Goal: Complete application form

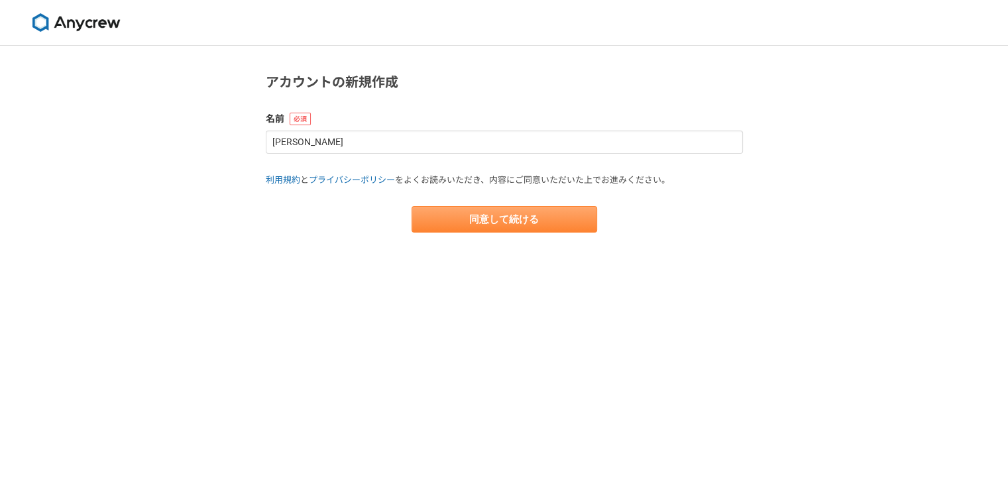
type input "[PERSON_NAME]"
click at [480, 217] on button "同意して続ける" at bounding box center [504, 219] width 186 height 27
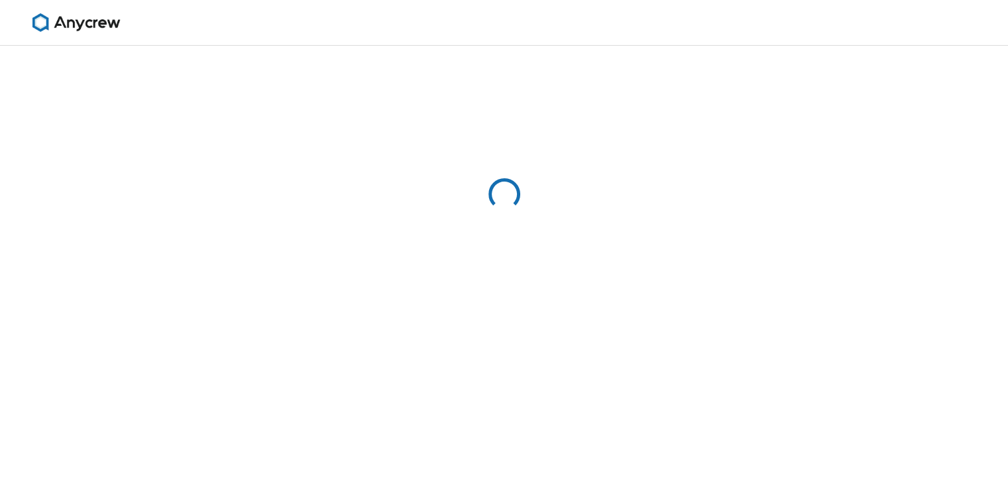
select select "13"
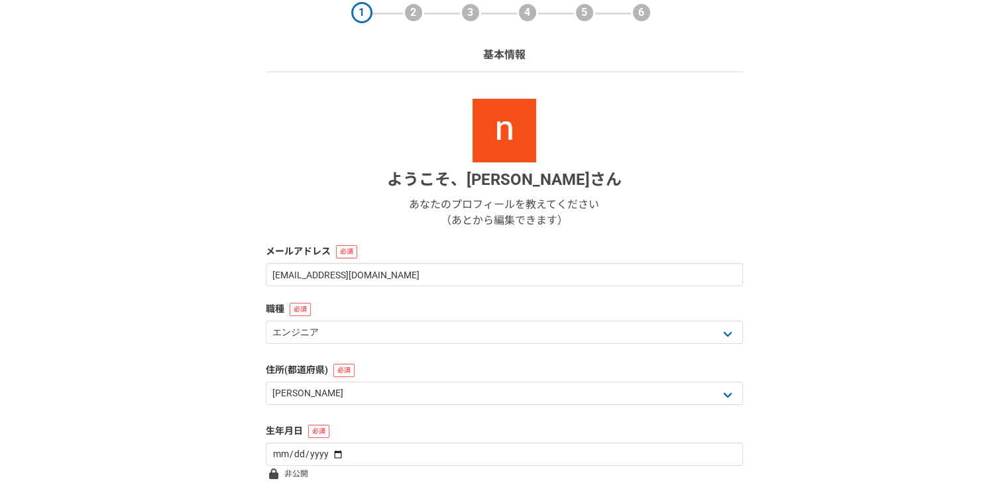
scroll to position [144, 0]
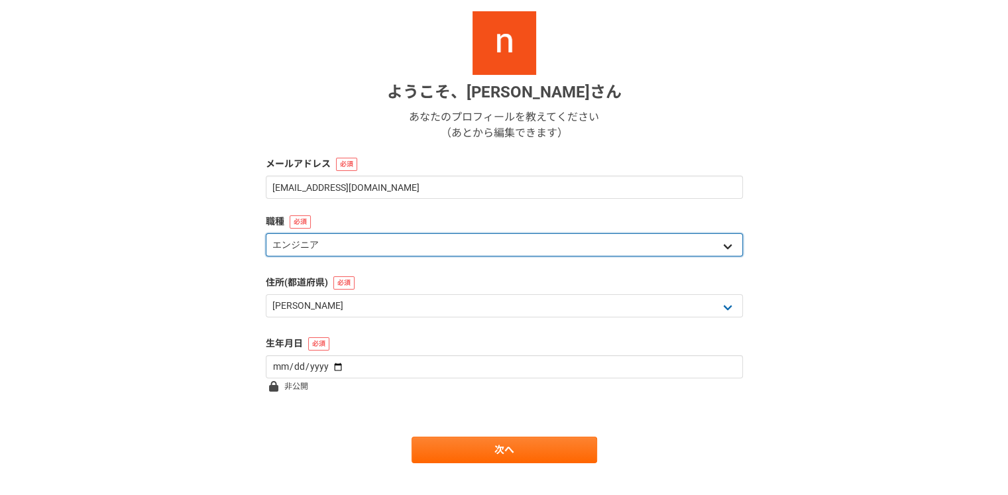
click at [402, 244] on select "エンジニア デザイナー ライター 営業 マーケティング 企画・事業開発 バックオフィス その他" at bounding box center [504, 244] width 477 height 23
select select "5"
click at [266, 233] on select "エンジニア デザイナー ライター 営業 マーケティング 企画・事業開発 バックオフィス その他" at bounding box center [504, 244] width 477 height 23
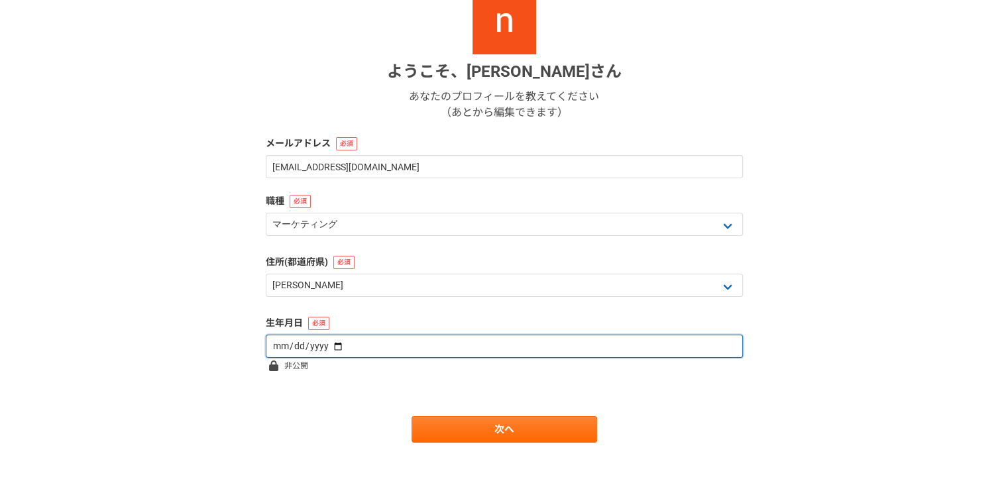
click at [406, 343] on input "date" at bounding box center [504, 346] width 477 height 23
type input "[DATE]"
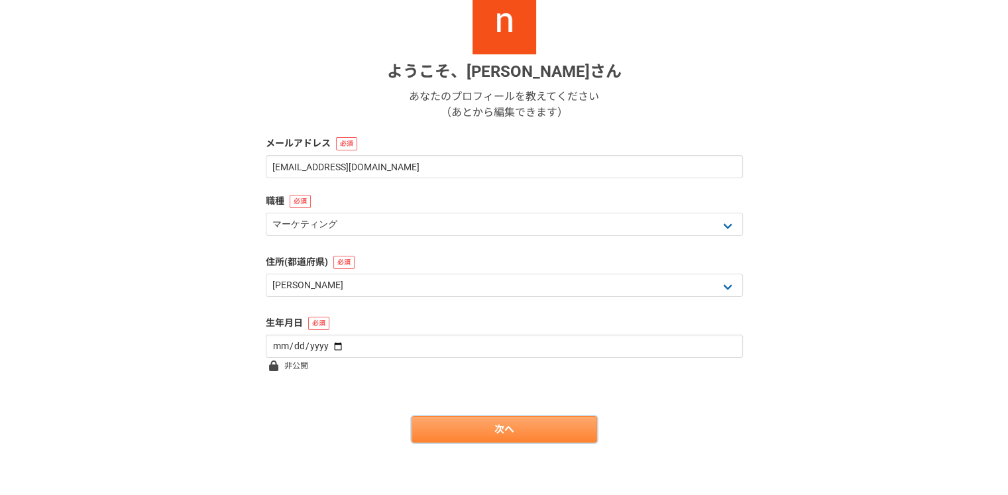
click at [427, 427] on link "次へ" at bounding box center [504, 429] width 186 height 27
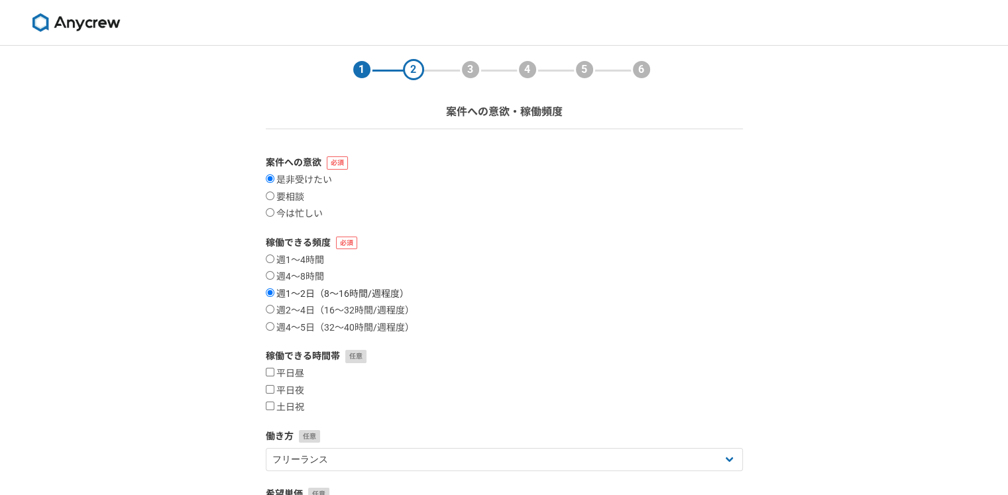
click at [304, 297] on label "週1〜2日（8〜16時間/週程度）" at bounding box center [337, 294] width 143 height 12
click at [274, 297] on input "週1〜2日（8〜16時間/週程度）" at bounding box center [270, 292] width 9 height 9
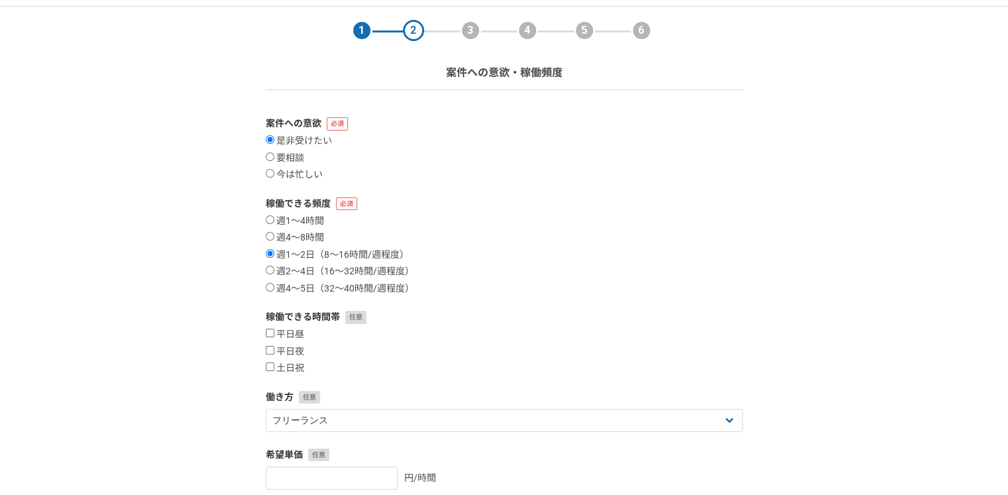
scroll to position [40, 0]
click at [298, 371] on label "土日祝" at bounding box center [285, 368] width 38 height 12
click at [274, 370] on input "土日祝" at bounding box center [270, 366] width 9 height 9
checkbox input "true"
click at [300, 348] on label "平日夜" at bounding box center [285, 351] width 38 height 12
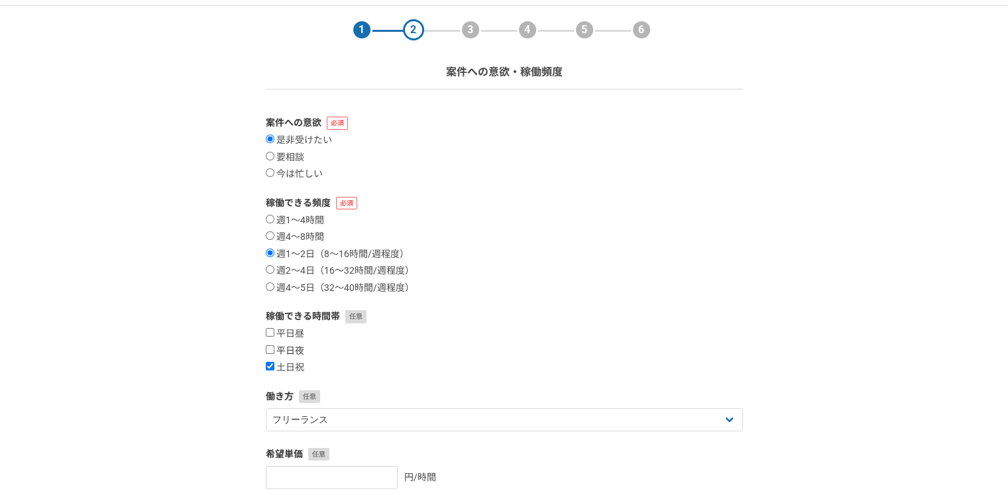
click at [274, 348] on input "平日夜" at bounding box center [270, 349] width 9 height 9
checkbox input "true"
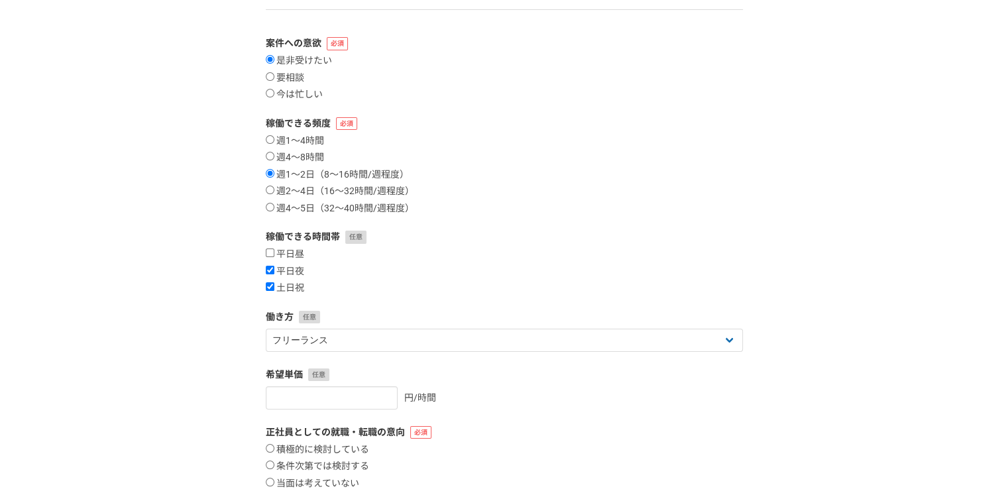
scroll to position [125, 0]
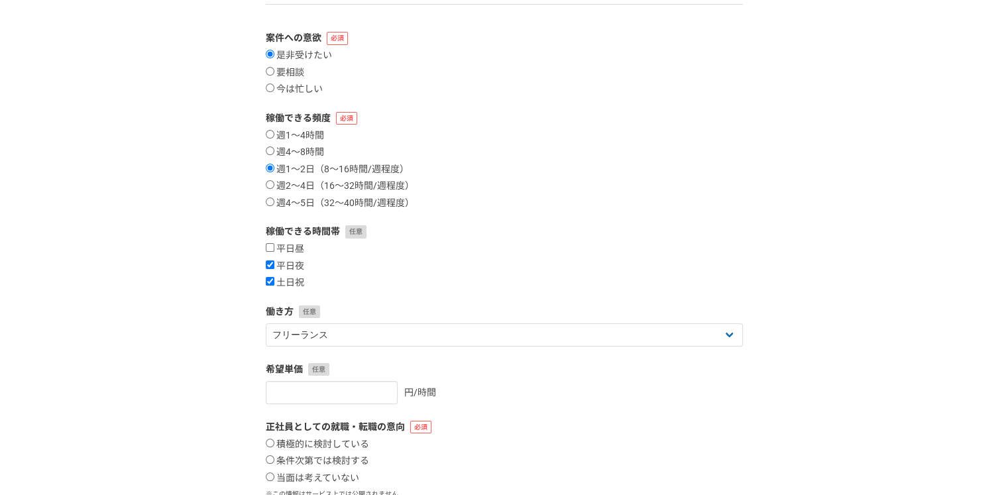
click at [374, 345] on form "案件への意欲 是非受けたい 要相談 今は忙しい 稼働できる頻度 週1〜4時間 週4〜8時間 週1〜2日（8〜16時間/週程度） 週2〜4日（16〜32時間/週…" at bounding box center [504, 299] width 477 height 537
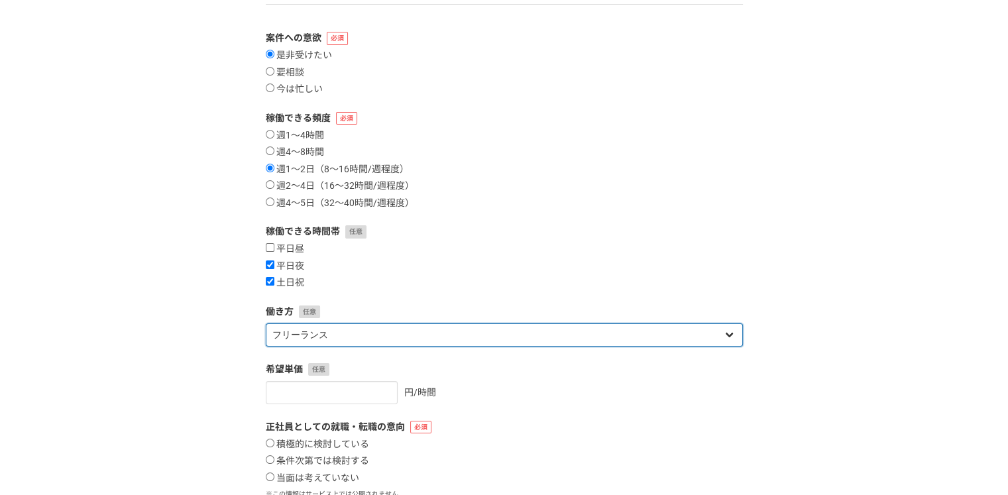
click at [381, 338] on select "フリーランス 副業 その他" at bounding box center [504, 334] width 477 height 23
select select "sidejob"
click at [266, 323] on select "フリーランス 副業 その他" at bounding box center [504, 334] width 477 height 23
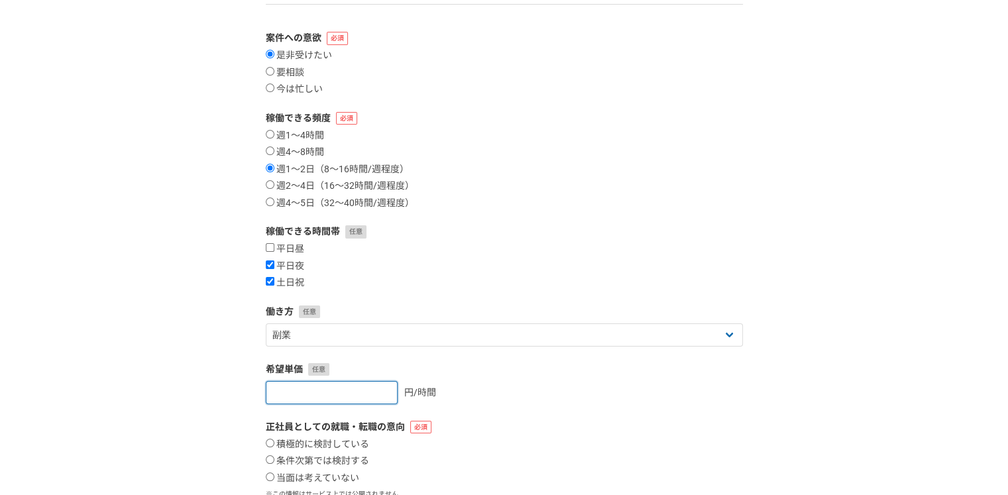
click at [342, 398] on input "number" at bounding box center [332, 392] width 132 height 23
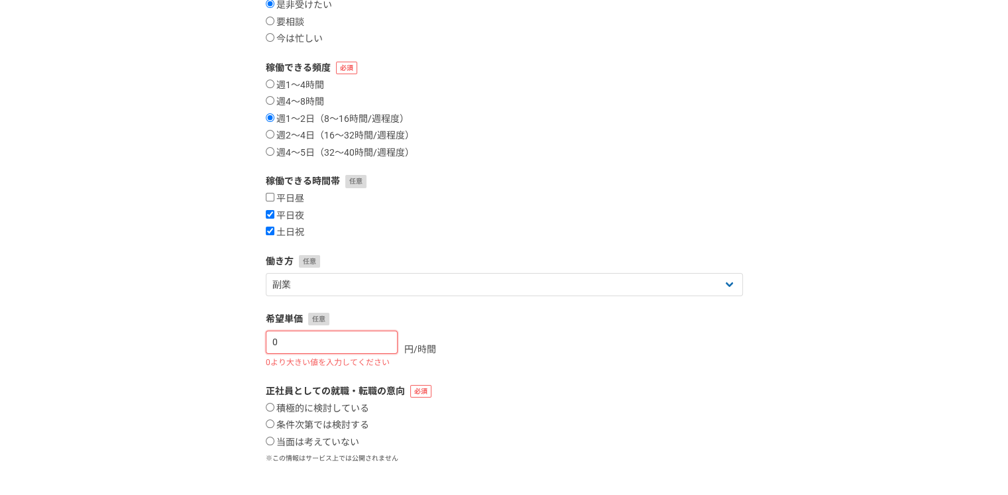
scroll to position [176, 0]
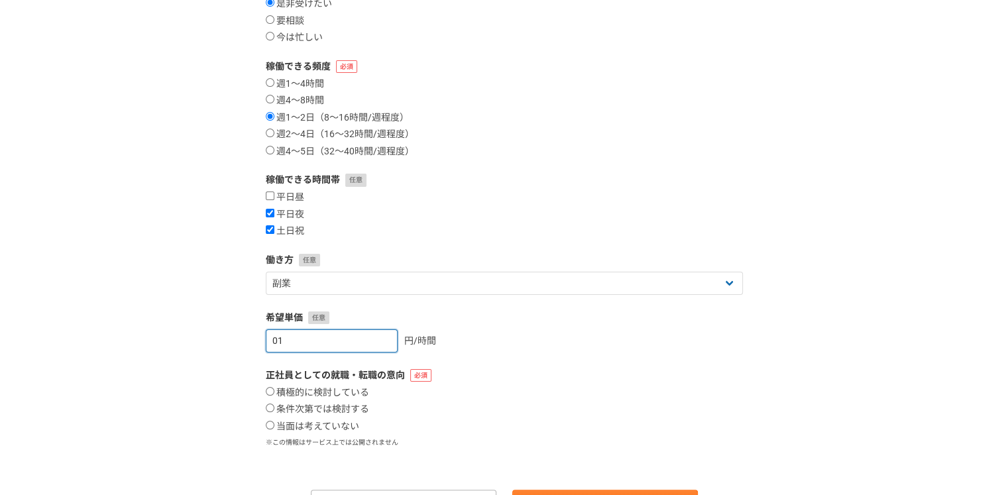
type input "0"
type input "[DATE]"
click at [464, 329] on div "[DATE] 円/時間" at bounding box center [504, 340] width 477 height 23
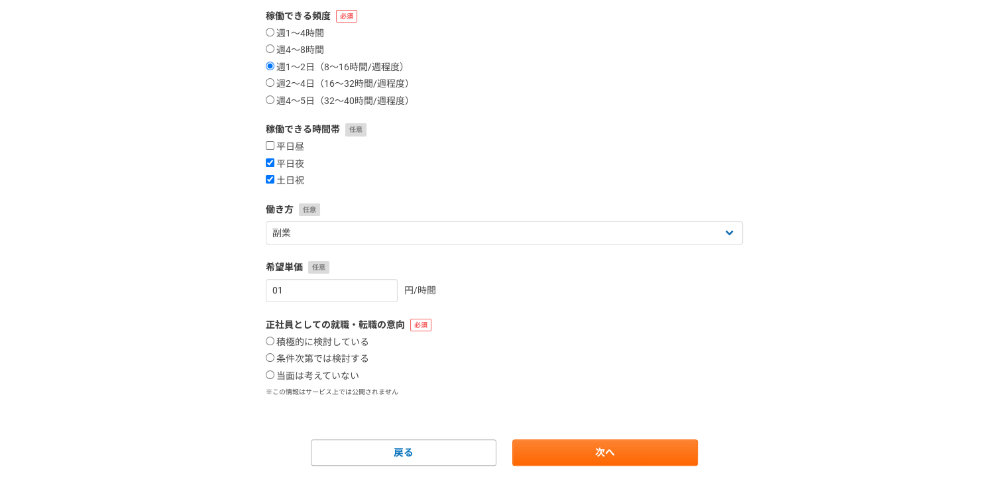
scroll to position [246, 0]
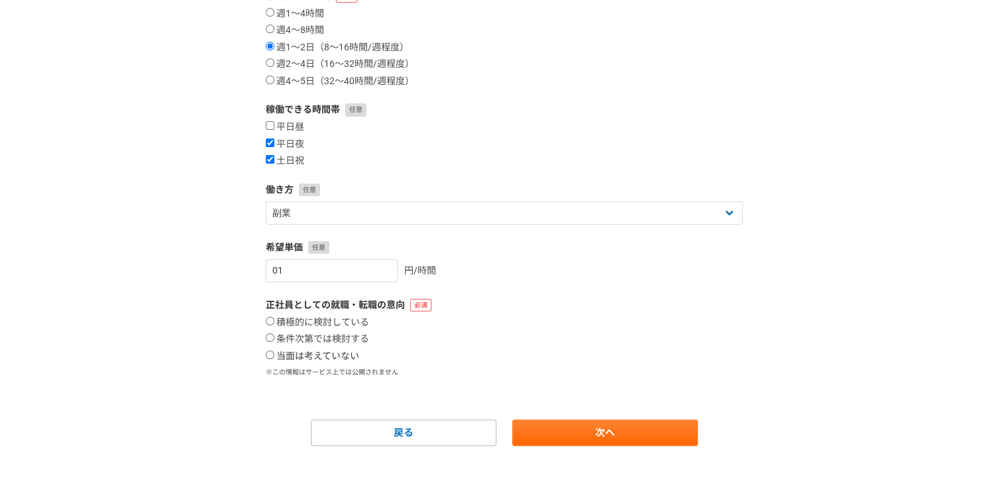
click at [335, 358] on label "当面は考えていない" at bounding box center [312, 356] width 93 height 12
click at [274, 358] on input "当面は考えていない" at bounding box center [270, 354] width 9 height 9
radio input "true"
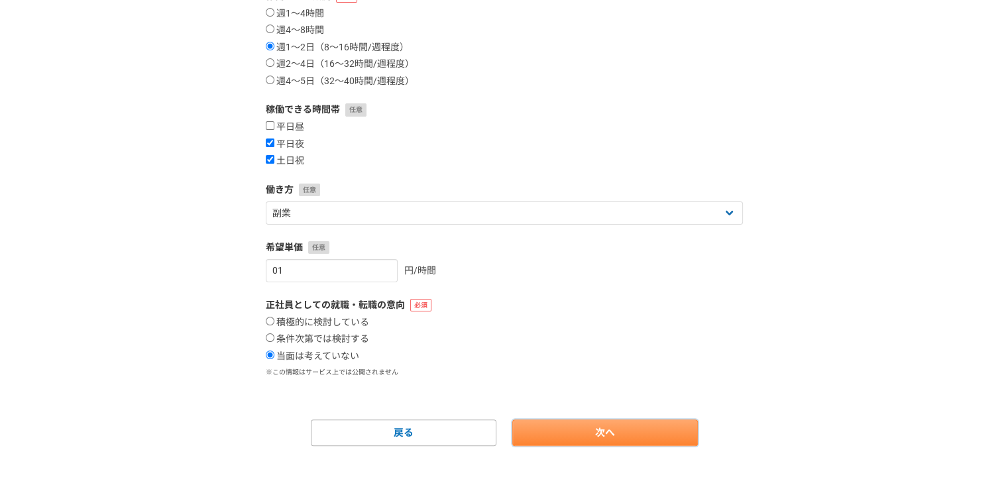
click at [663, 431] on link "次へ" at bounding box center [605, 432] width 186 height 27
select select
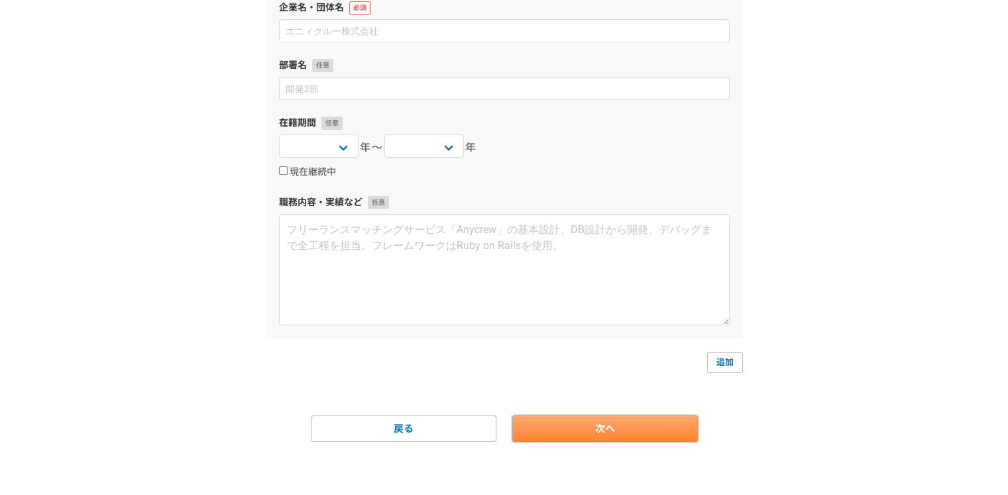
scroll to position [0, 0]
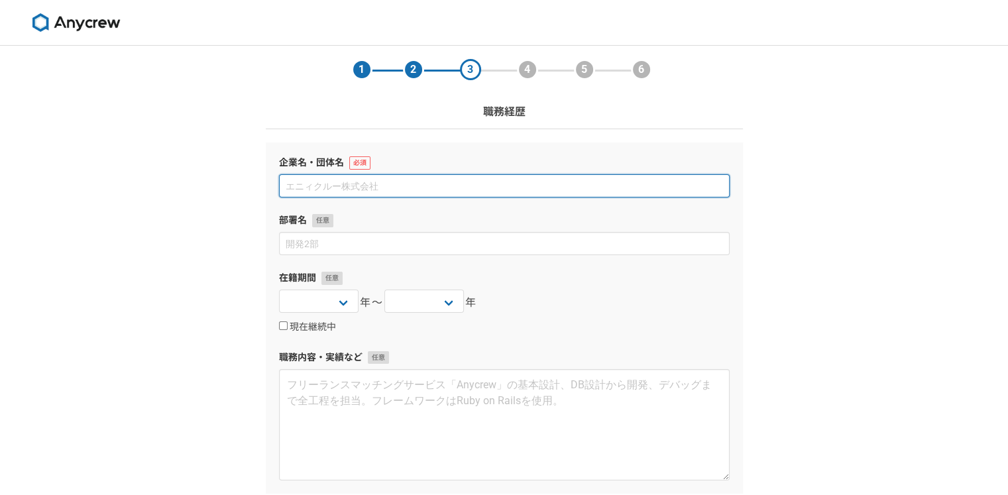
click at [403, 186] on input at bounding box center [504, 185] width 451 height 23
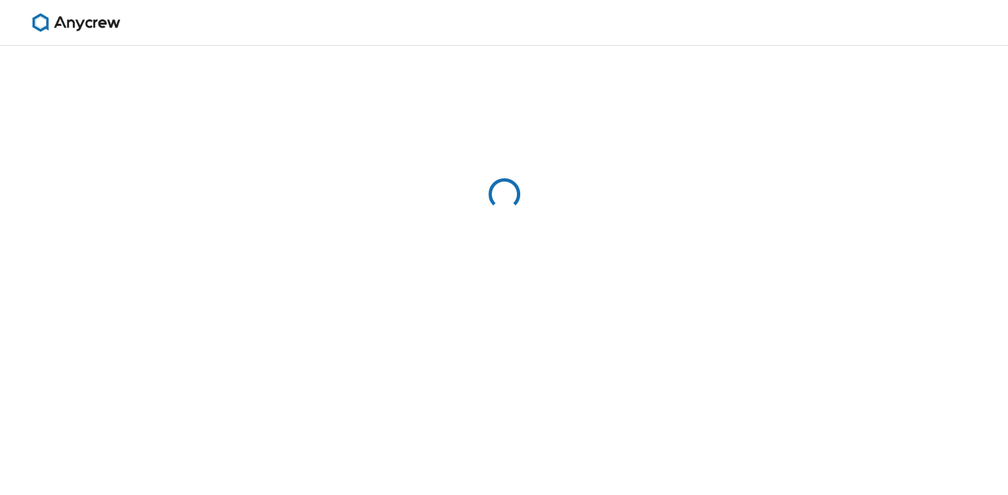
select select "13"
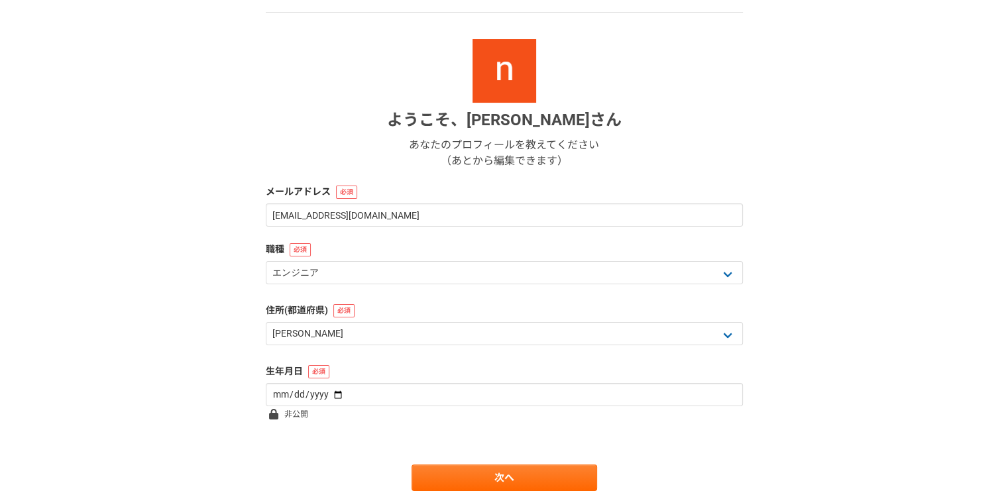
scroll to position [165, 0]
